Goal: Navigation & Orientation: Find specific page/section

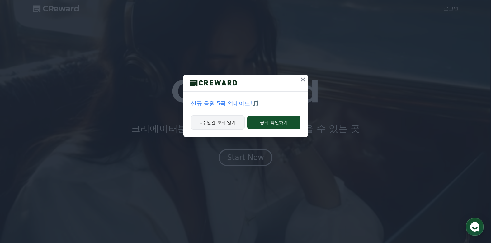
click at [229, 125] on button "1주일간 보지 않기" at bounding box center [218, 122] width 54 height 14
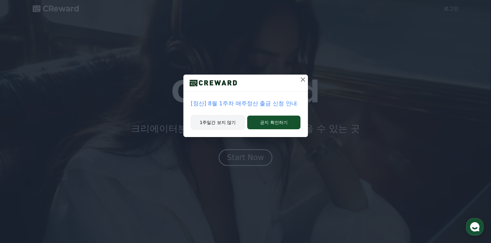
click at [228, 125] on button "1주일간 보지 않기" at bounding box center [218, 122] width 54 height 14
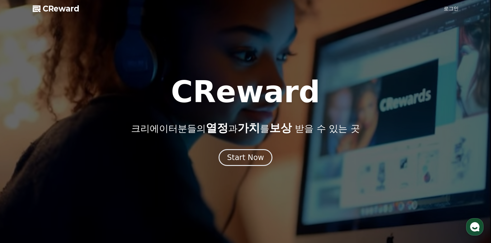
click at [454, 6] on link "로그인" at bounding box center [451, 8] width 15 height 7
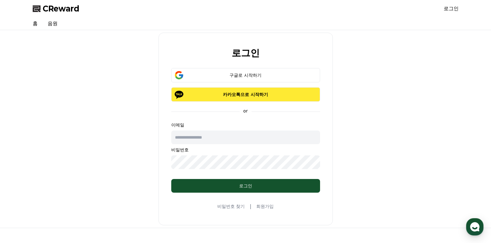
click at [270, 100] on button "카카오톡으로 시작하기" at bounding box center [245, 94] width 149 height 14
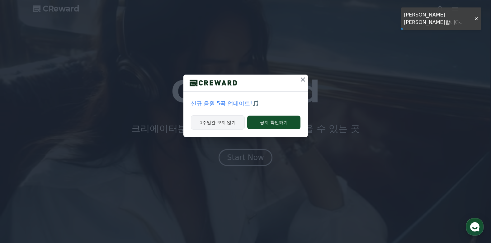
click at [234, 122] on button "1주일간 보지 않기" at bounding box center [218, 122] width 54 height 14
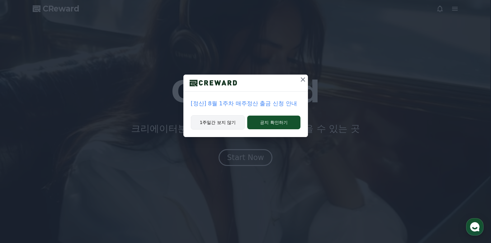
click at [233, 126] on button "1주일간 보지 않기" at bounding box center [218, 122] width 54 height 14
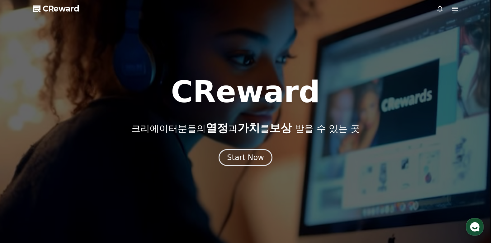
click at [233, 126] on p "크리에이터분들의 열정 과 가치 를 보상 받을 수 있는 곳" at bounding box center [245, 128] width 228 height 12
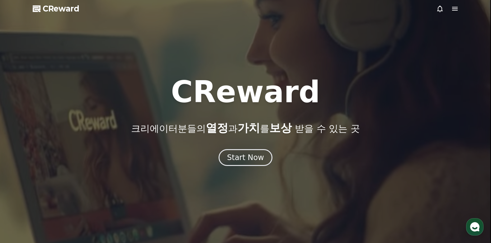
click at [238, 143] on div "CReward 크리에이터분들의 열정 과 가치 를 보상 받을 수 있는 곳 Start Now" at bounding box center [245, 121] width 491 height 89
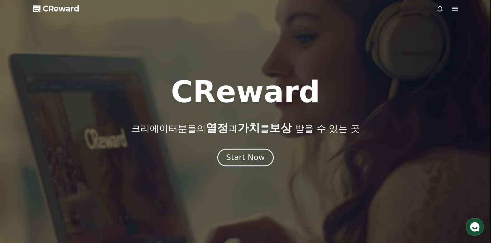
click at [238, 154] on div "Start Now" at bounding box center [245, 158] width 39 height 11
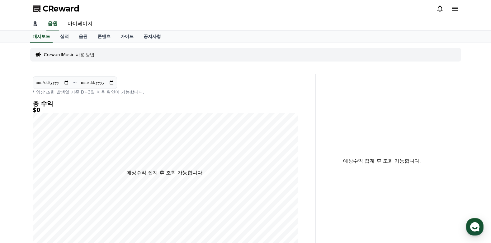
click at [35, 25] on link "홈" at bounding box center [35, 23] width 15 height 13
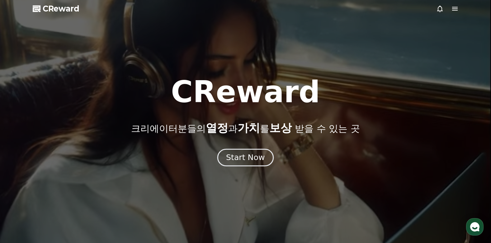
click at [252, 155] on div "Start Now" at bounding box center [245, 158] width 39 height 11
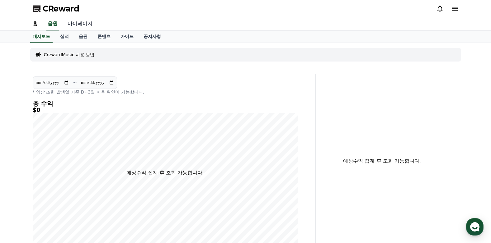
click at [80, 22] on link "마이페이지" at bounding box center [80, 23] width 35 height 13
select select "**********"
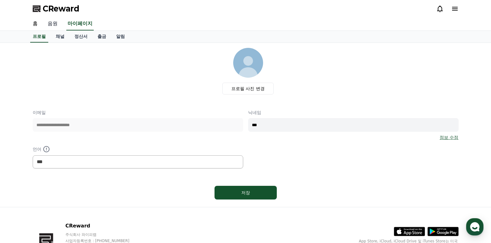
click at [58, 22] on link "음원" at bounding box center [53, 23] width 20 height 13
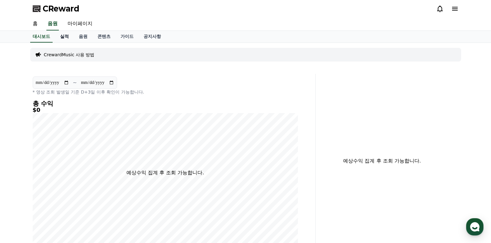
click at [61, 37] on link "실적" at bounding box center [64, 37] width 19 height 12
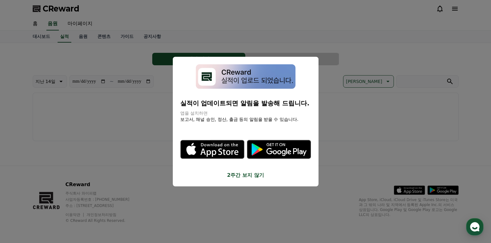
click at [83, 34] on button "close modal" at bounding box center [245, 121] width 491 height 243
click at [83, 34] on link "음원" at bounding box center [83, 37] width 19 height 12
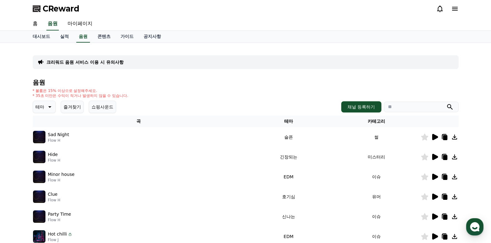
click at [431, 135] on icon at bounding box center [434, 137] width 7 height 7
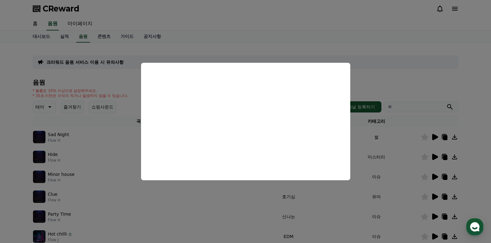
click at [0, 87] on html "CReward 홈 음원 마이페이지 대시보드 실적 음원 콘텐츠 가이드 공지사항 크리워드 음원 서비스 이용 시 유의사항 음원 * 볼륨은 15% 이…" at bounding box center [245, 210] width 491 height 421
click at [382, 64] on button "close modal" at bounding box center [245, 121] width 491 height 243
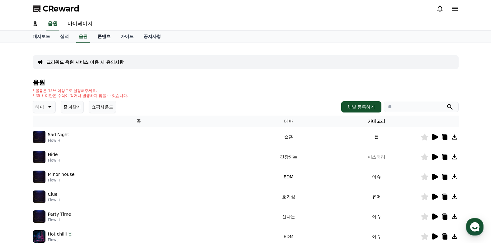
click at [99, 38] on link "콘텐츠" at bounding box center [103, 37] width 23 height 12
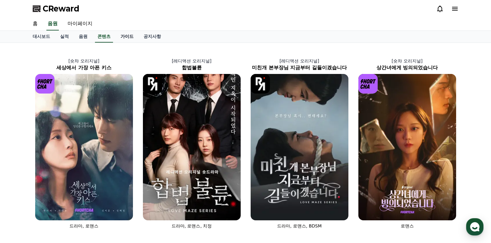
click at [120, 40] on link "가이드" at bounding box center [126, 37] width 23 height 12
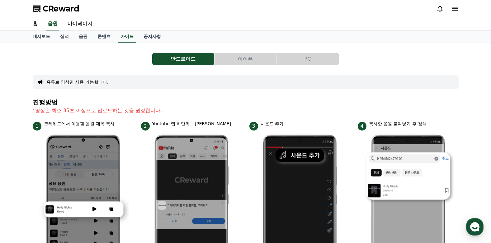
click at [243, 62] on button "아이폰" at bounding box center [245, 59] width 62 height 12
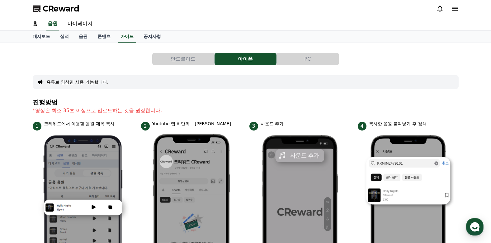
scroll to position [31, 0]
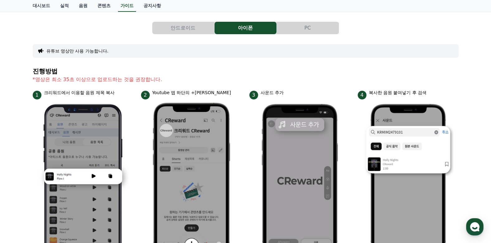
click at [178, 31] on button "안드로이드" at bounding box center [183, 28] width 62 height 12
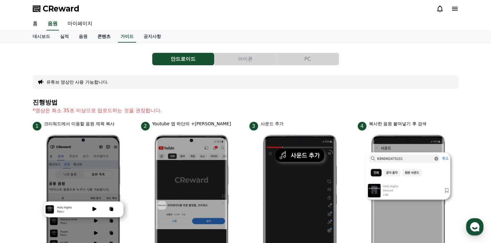
click at [103, 39] on link "콘텐츠" at bounding box center [103, 37] width 23 height 12
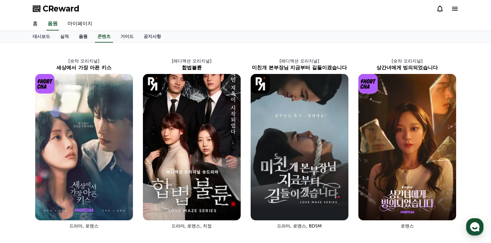
click at [82, 35] on link "음원" at bounding box center [83, 37] width 19 height 12
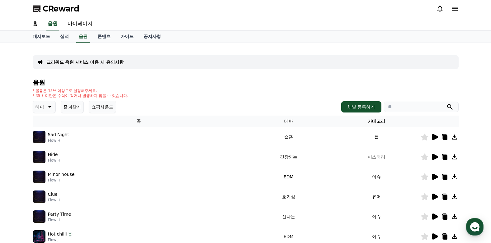
click at [91, 113] on button "쇼핑사운드" at bounding box center [102, 107] width 27 height 12
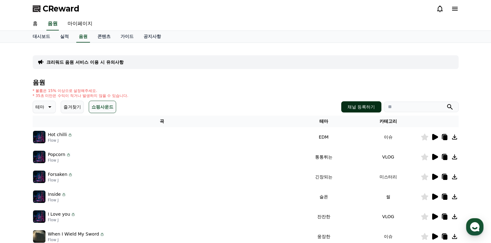
click at [360, 107] on button "채널 등록하기" at bounding box center [361, 106] width 40 height 11
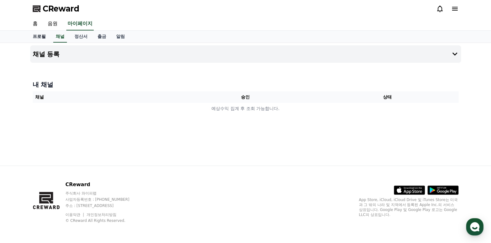
click at [41, 36] on link "프로필" at bounding box center [39, 37] width 23 height 12
select select "**********"
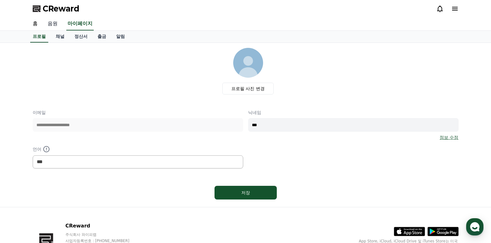
click at [45, 23] on link "음원" at bounding box center [53, 23] width 20 height 13
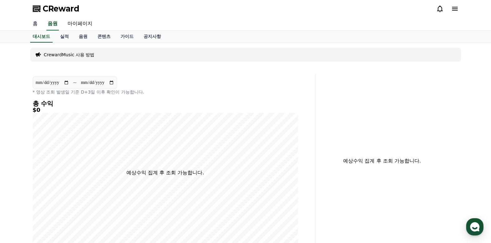
click at [34, 26] on link "홈" at bounding box center [35, 23] width 15 height 13
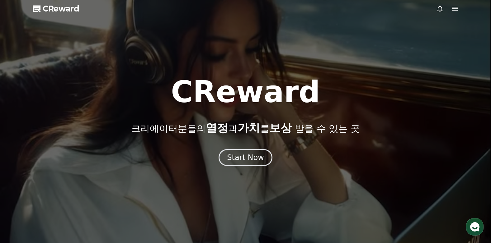
click at [250, 148] on div "CReward 크리에이터분들의 열정 과 가치 를 보상 받을 수 있는 곳 Start Now" at bounding box center [245, 121] width 491 height 89
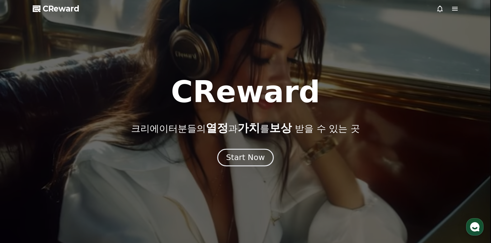
click at [251, 151] on button "Start Now" at bounding box center [245, 158] width 56 height 18
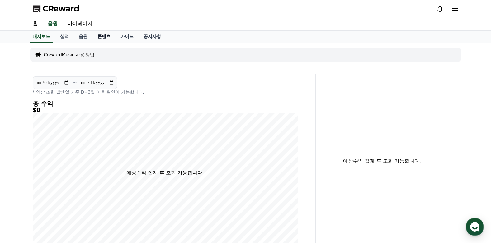
click at [99, 38] on link "콘텐츠" at bounding box center [103, 37] width 23 height 12
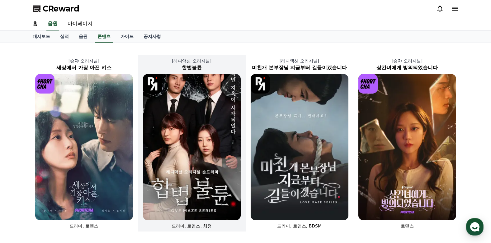
click at [179, 124] on img at bounding box center [192, 147] width 98 height 147
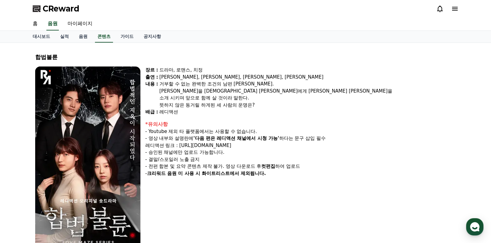
drag, startPoint x: 160, startPoint y: 160, endPoint x: 247, endPoint y: 204, distance: 97.6
click at [247, 204] on div "장르 : 드라마, 로맨스, 치정 출연 : [PERSON_NAME], [PERSON_NAME], [PERSON_NAME], [PERSON_NAM…" at bounding box center [300, 160] width 311 height 187
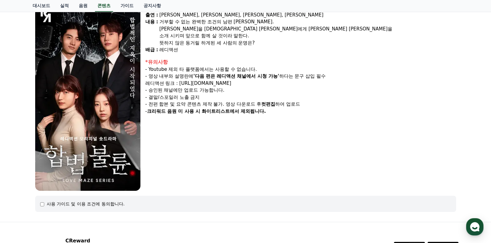
scroll to position [119, 0]
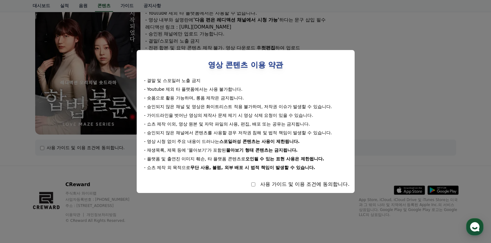
select select
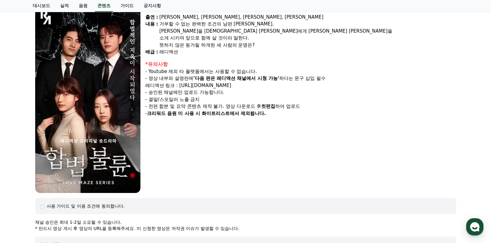
scroll to position [25, 0]
